Goal: Task Accomplishment & Management: Manage account settings

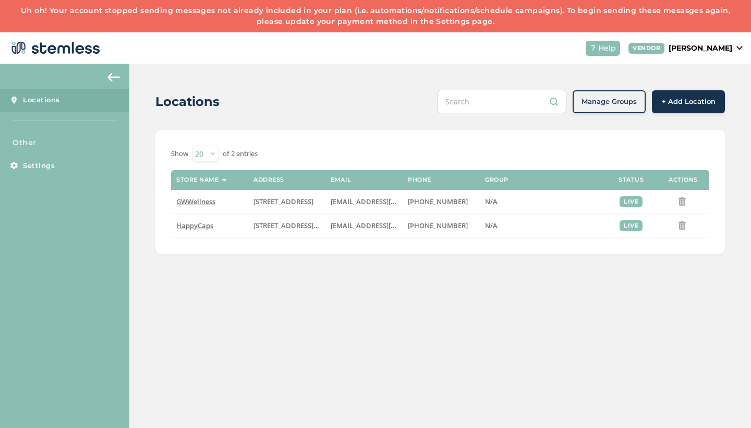
click at [417, 20] on link "Uh oh! Your account stopped sending messages not already included in your plan …" at bounding box center [376, 16] width 710 height 20
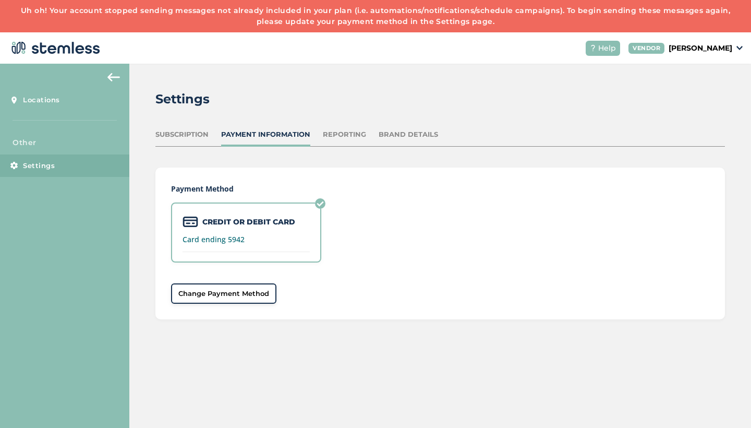
click at [210, 132] on div "Subscription Payment Information Reporting Brand Details" at bounding box center [440, 137] width 570 height 17
click at [198, 131] on div "Subscription" at bounding box center [181, 134] width 53 height 10
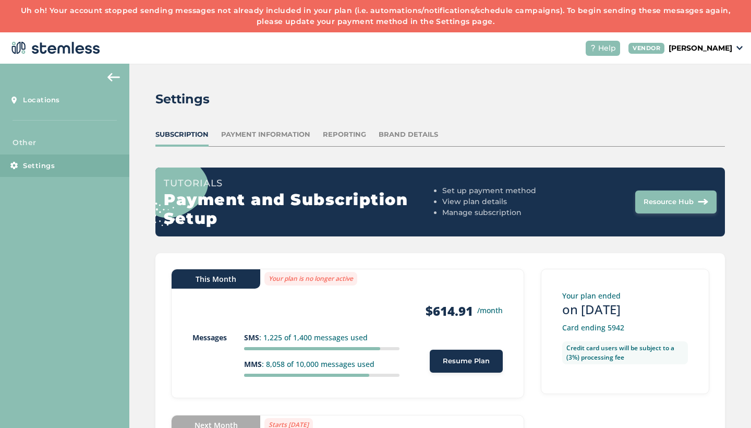
click at [463, 356] on span "Resume Plan" at bounding box center [466, 361] width 47 height 10
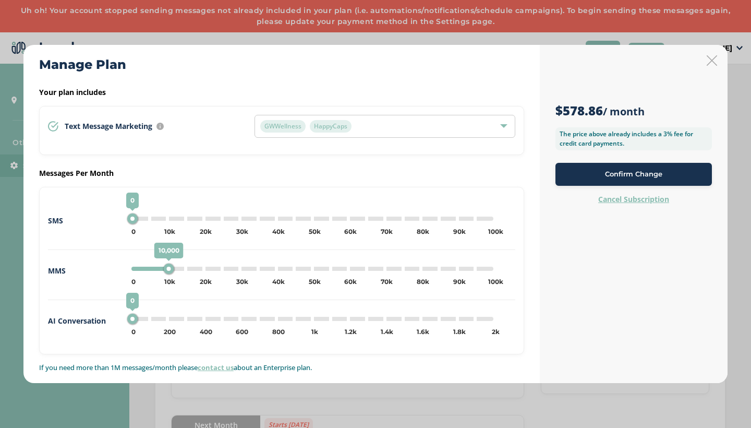
click at [608, 171] on span "Confirm Change" at bounding box center [633, 174] width 57 height 10
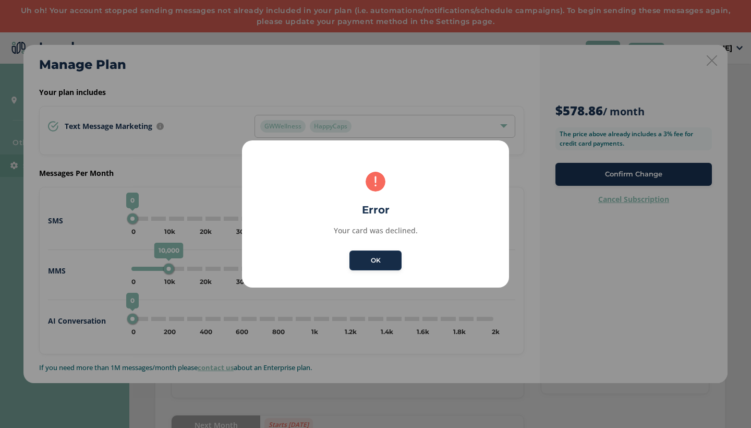
click at [372, 260] on button "OK" at bounding box center [376, 260] width 52 height 20
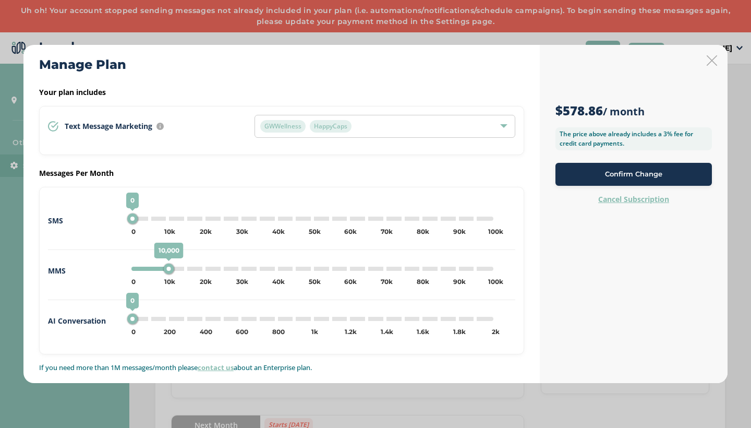
click at [712, 63] on icon at bounding box center [712, 60] width 10 height 10
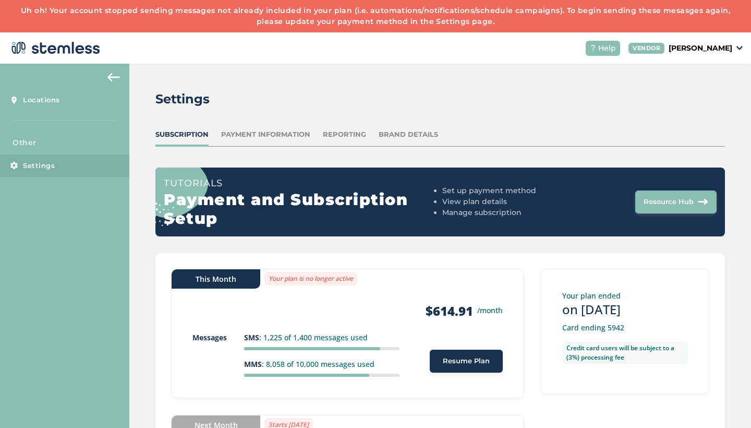
click at [109, 79] on img at bounding box center [113, 77] width 13 height 8
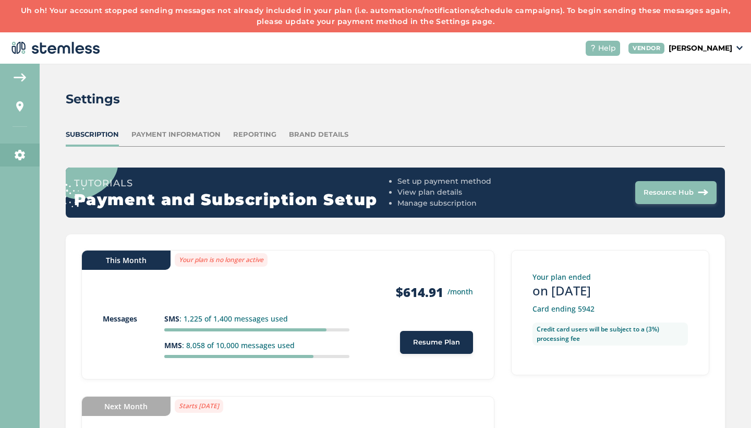
click at [451, 342] on span "Resume Plan" at bounding box center [436, 342] width 47 height 10
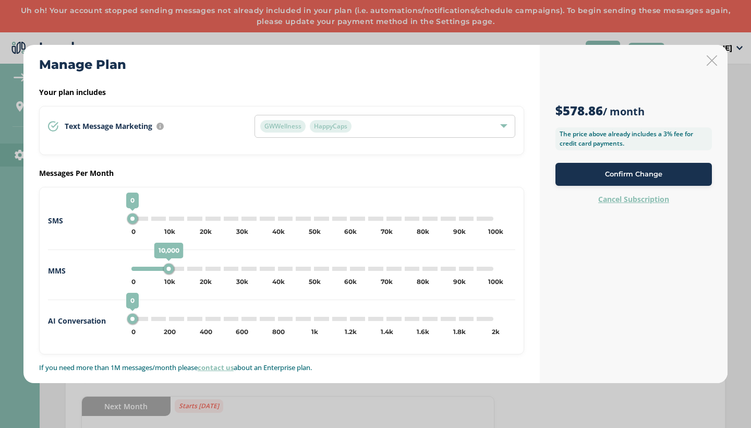
click at [141, 219] on div "0 0 5k 10k 15k 20k 25k 30k 35k 40k 45k 50k 55k 60k 65k 70k 75k 80k 85k 90k 95k …" at bounding box center [312, 219] width 362 height 4
type input "5000"
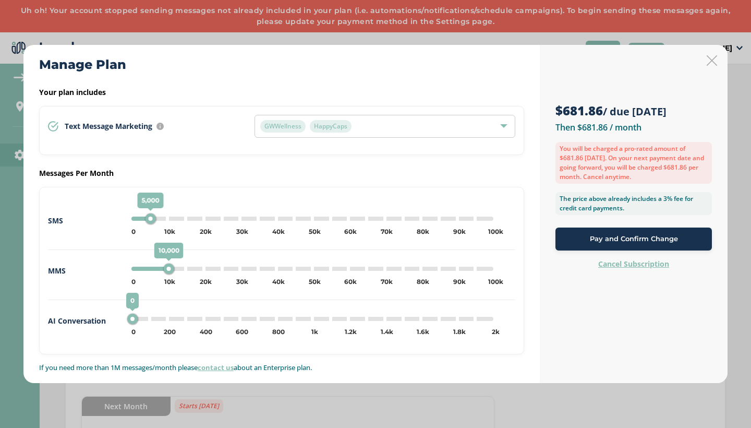
click at [596, 237] on span "Pay and Confirm Change" at bounding box center [634, 239] width 88 height 10
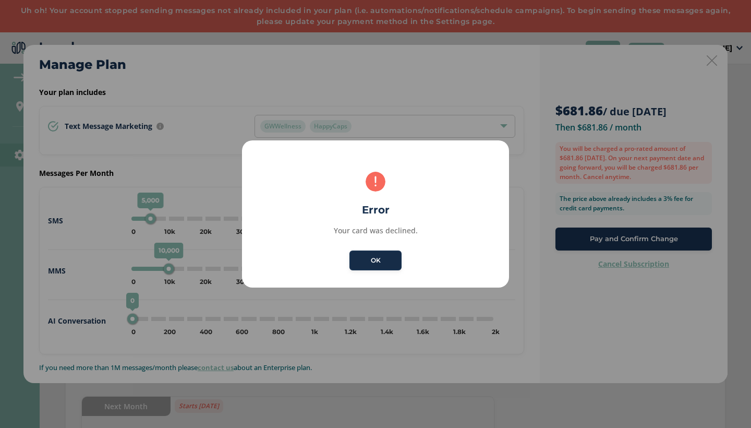
click at [378, 263] on button "OK" at bounding box center [376, 260] width 52 height 20
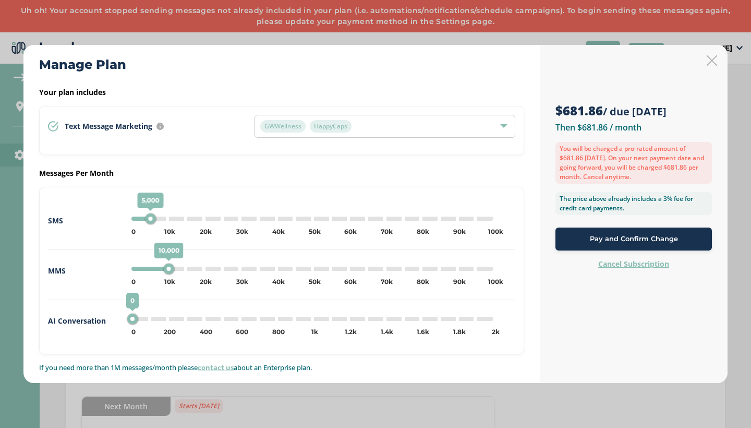
click at [708, 63] on icon at bounding box center [712, 60] width 10 height 10
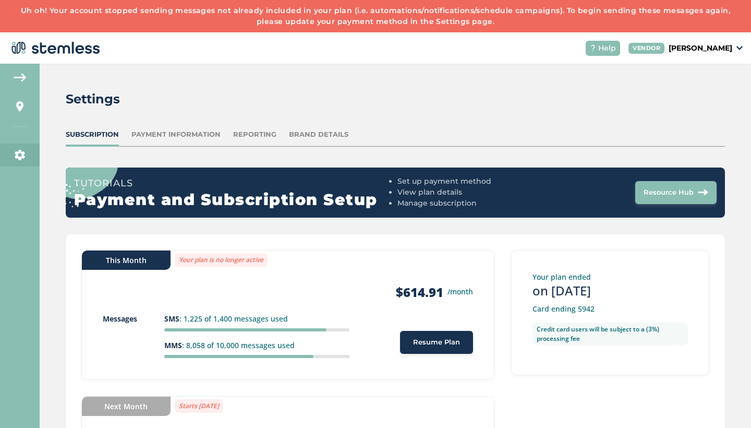
click at [690, 191] on span "Resource Hub" at bounding box center [669, 192] width 50 height 10
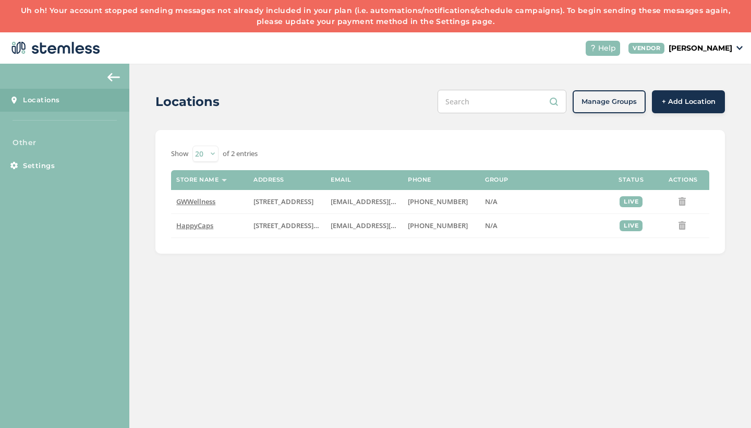
click at [731, 47] on p "[PERSON_NAME]" at bounding box center [701, 48] width 64 height 11
click at [693, 85] on link "Profile" at bounding box center [705, 88] width 51 height 10
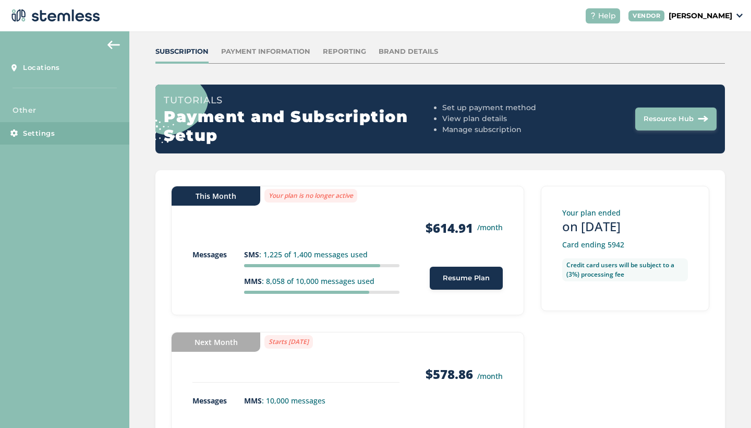
scroll to position [40, 0]
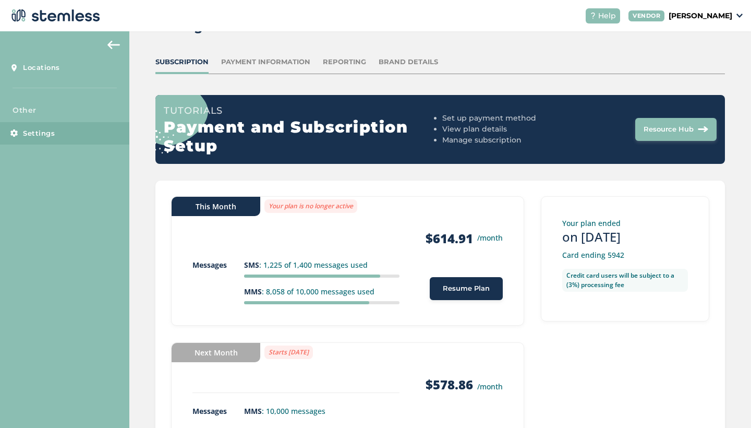
click at [254, 61] on div "Payment Information" at bounding box center [265, 62] width 89 height 10
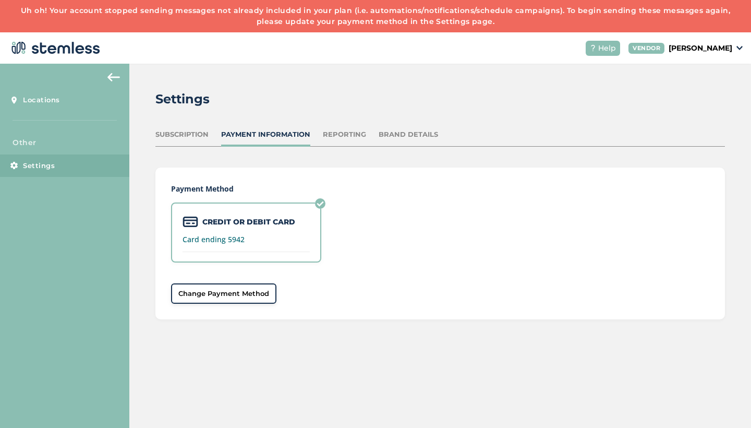
click at [348, 137] on div "Reporting" at bounding box center [344, 134] width 43 height 10
click at [333, 135] on div "Reporting" at bounding box center [344, 134] width 43 height 10
click at [408, 137] on div "Brand Details" at bounding box center [408, 134] width 59 height 10
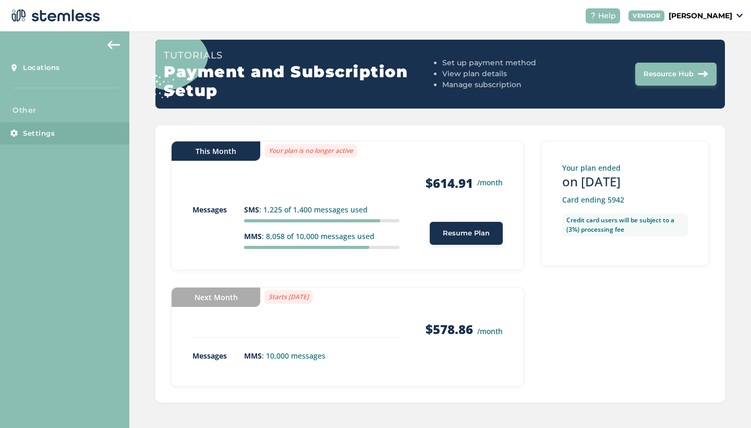
scroll to position [32, 0]
click at [453, 239] on button "Resume Plan" at bounding box center [466, 233] width 73 height 23
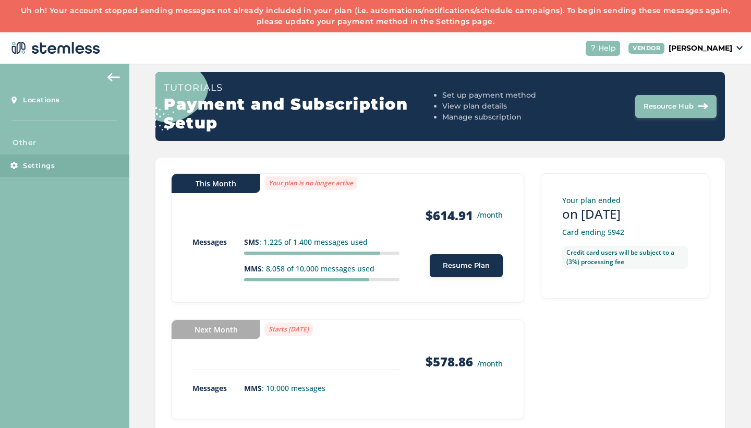
scroll to position [0, 0]
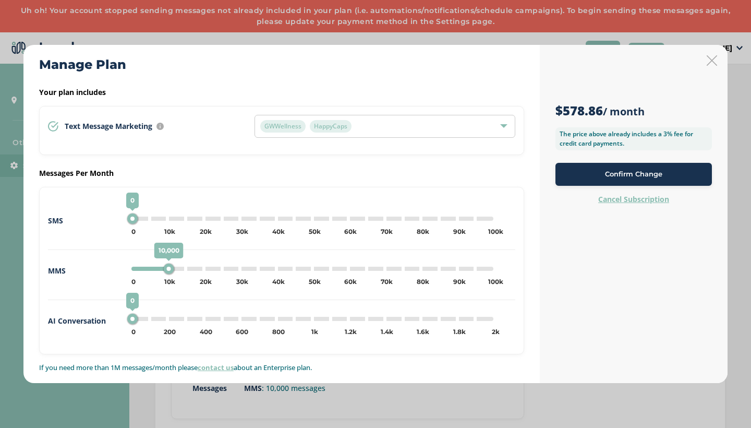
click at [146, 220] on div "0 0 5k 10k 15k 20k 25k 30k 35k 40k 45k 50k 55k 60k 65k 70k 75k 80k 85k 90k 95k …" at bounding box center [312, 219] width 362 height 4
type input "5000"
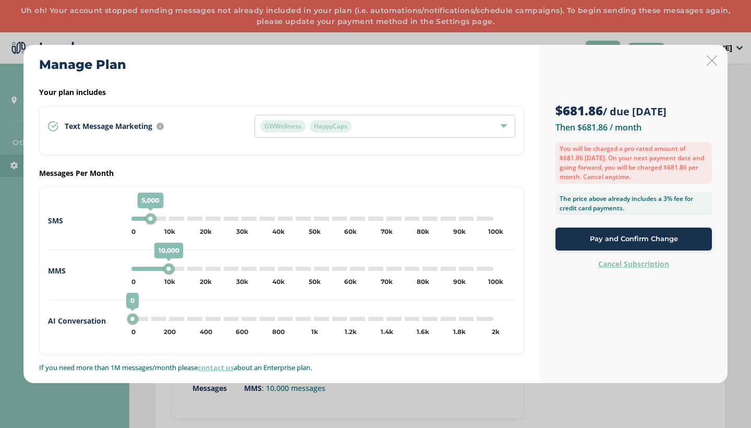
click at [605, 245] on button "Pay and Confirm Change" at bounding box center [634, 238] width 157 height 23
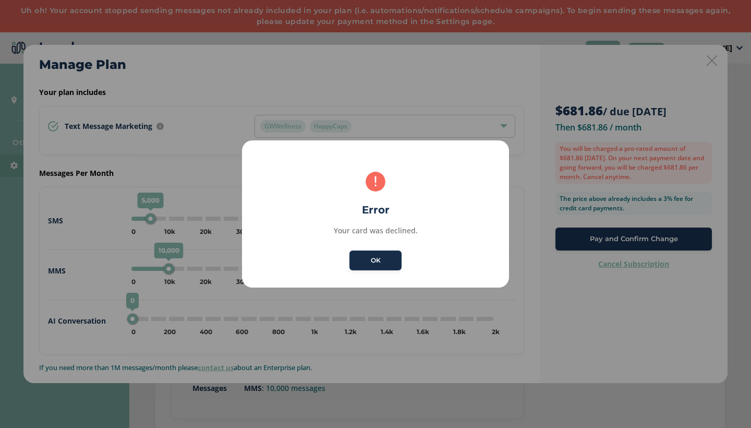
click at [374, 266] on button "OK" at bounding box center [376, 260] width 52 height 20
